Goal: Complete application form: Complete application form

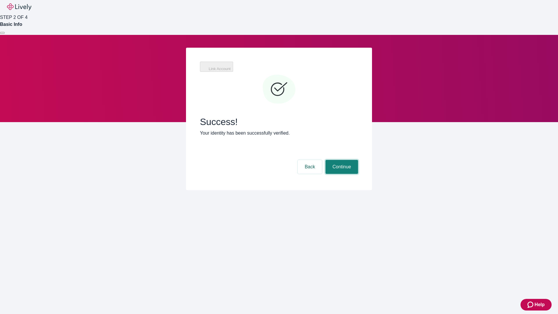
click at [341, 160] on button "Continue" at bounding box center [342, 167] width 33 height 14
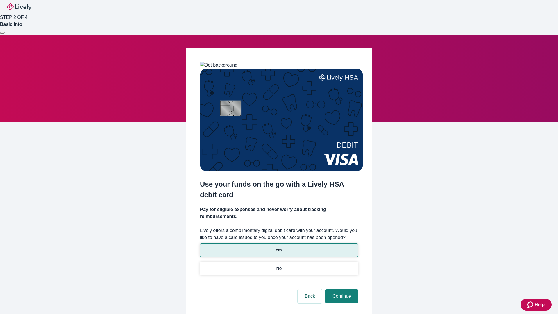
click at [279, 247] on p "Yes" at bounding box center [279, 250] width 7 height 6
click at [341, 289] on button "Continue" at bounding box center [342, 296] width 33 height 14
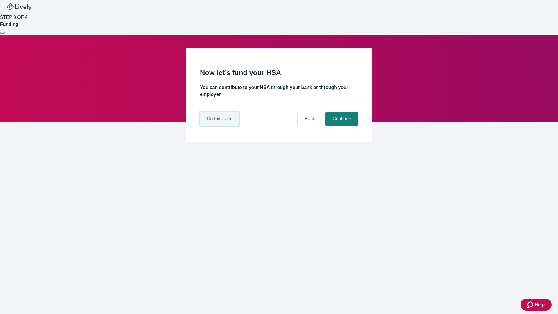
click at [220, 126] on button "Do this later" at bounding box center [219, 119] width 39 height 14
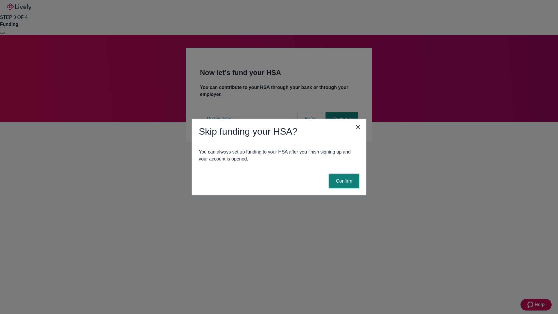
click at [343, 181] on button "Confirm" at bounding box center [344, 181] width 30 height 14
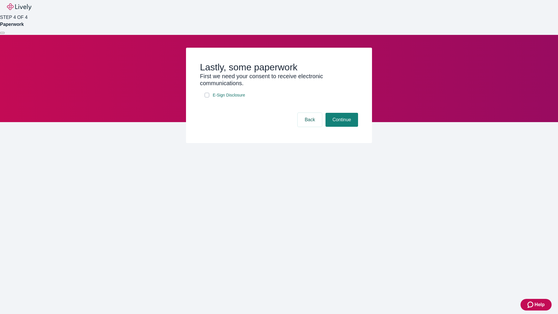
click at [207, 97] on input "E-Sign Disclosure" at bounding box center [207, 95] width 5 height 5
checkbox input "true"
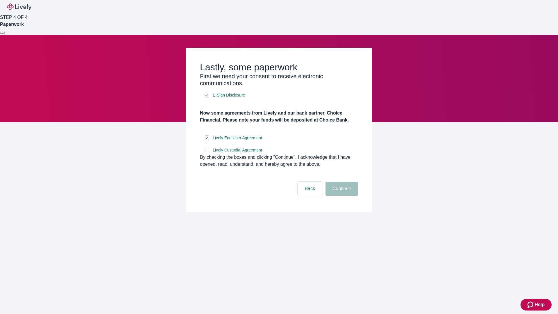
click at [207, 152] on input "Lively Custodial Agreement" at bounding box center [207, 150] width 5 height 5
checkbox input "true"
click at [341, 196] on button "Continue" at bounding box center [342, 189] width 33 height 14
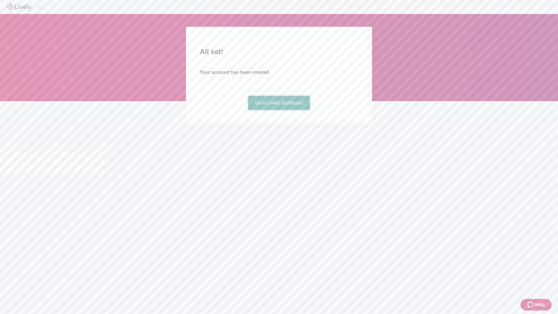
click at [279, 110] on link "Go to Lively dashboard" at bounding box center [279, 103] width 62 height 14
